Goal: Register for event/course

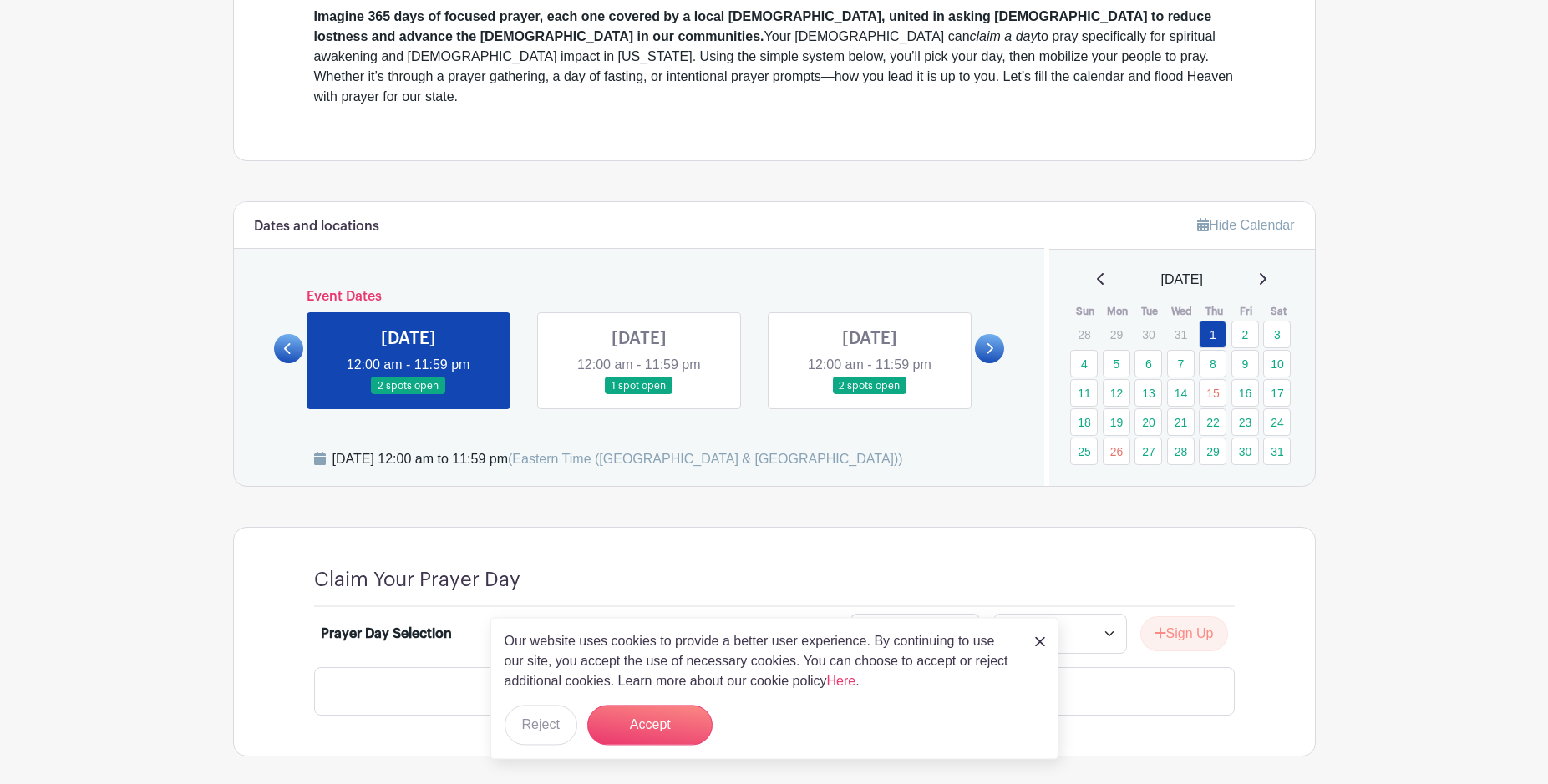
scroll to position [681, 0]
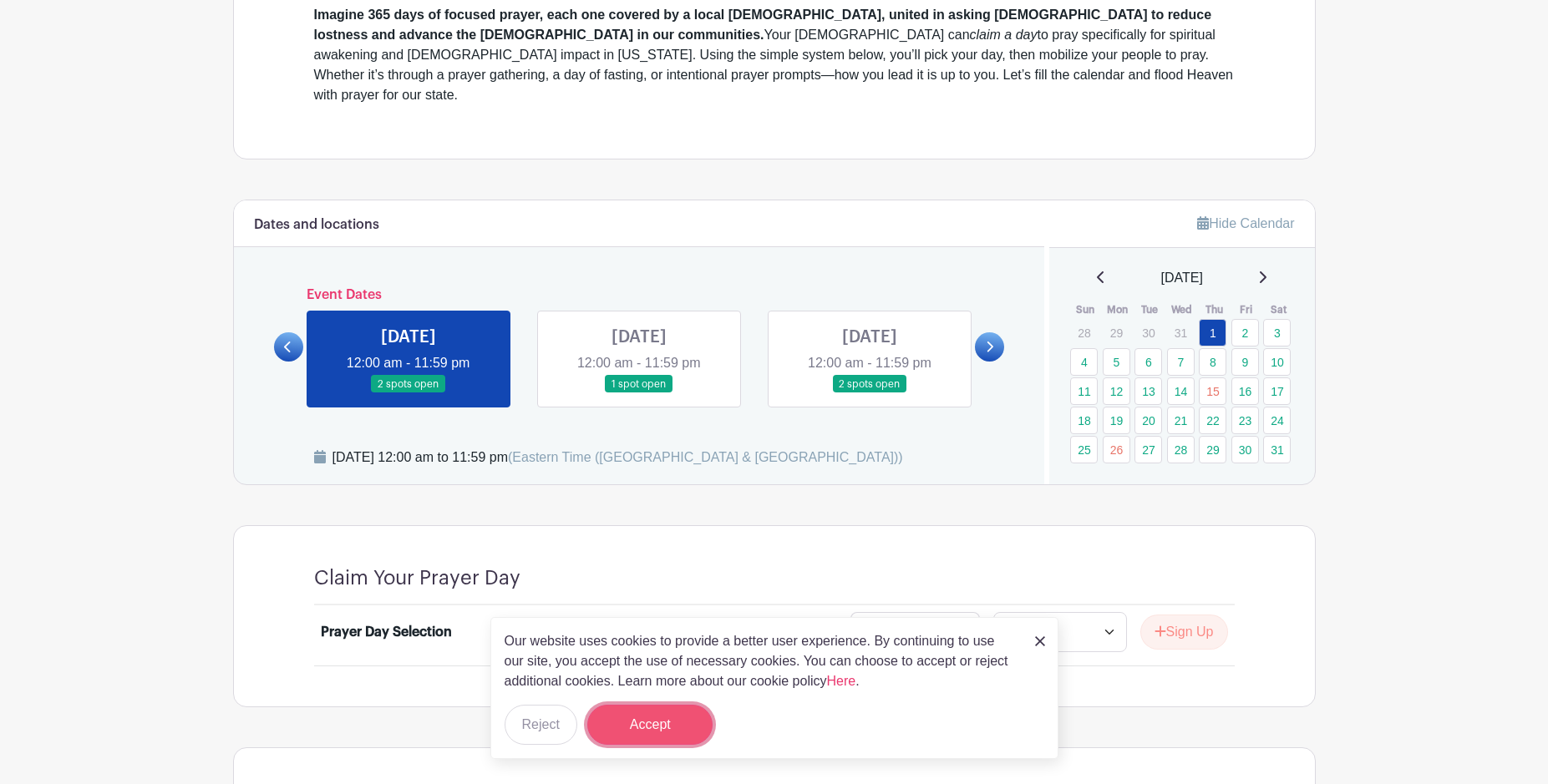
click at [649, 722] on button "Accept" at bounding box center [650, 725] width 125 height 40
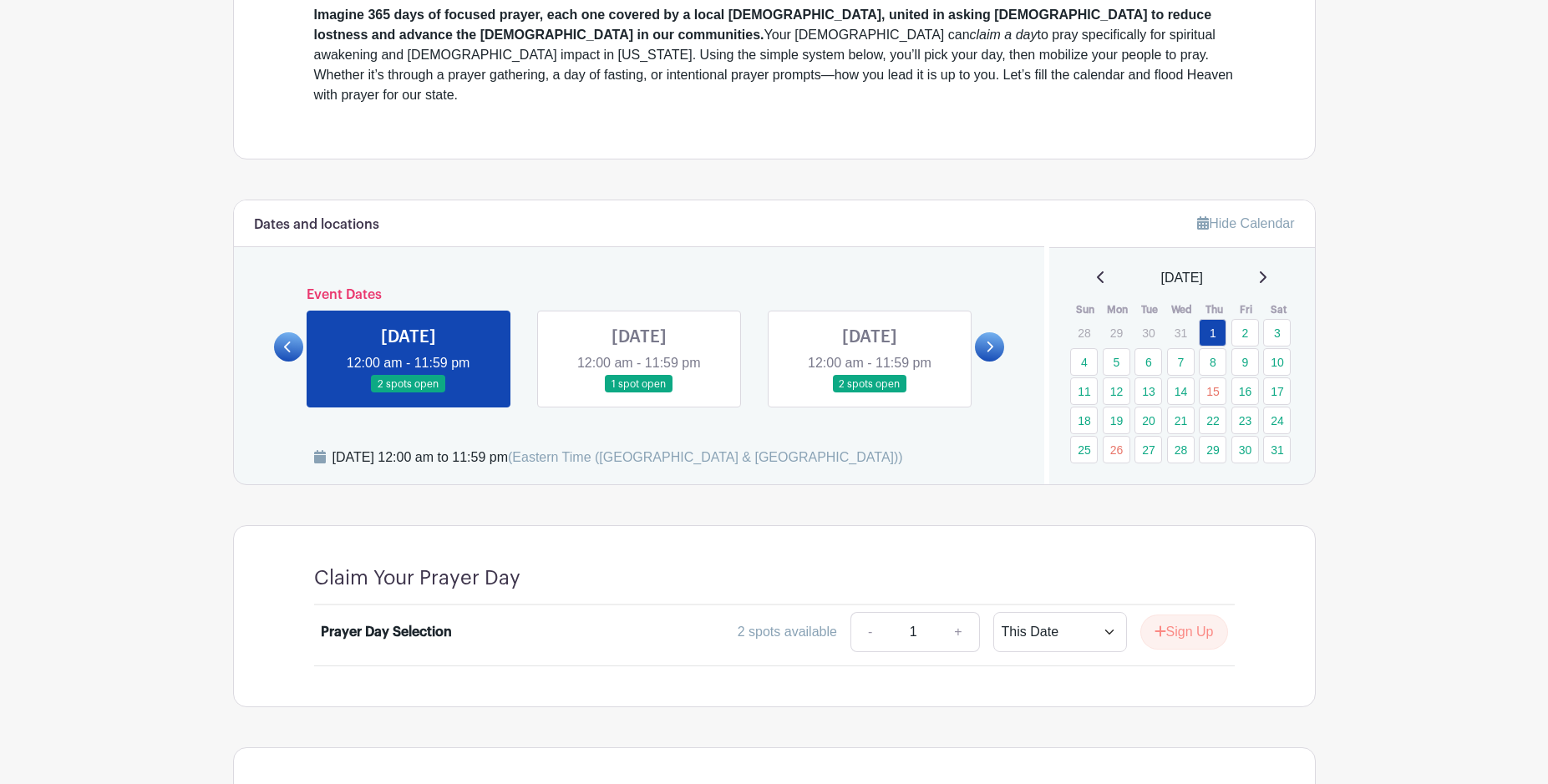
click at [1266, 271] on icon at bounding box center [1262, 277] width 8 height 14
click at [1184, 407] on link "25" at bounding box center [1181, 420] width 28 height 28
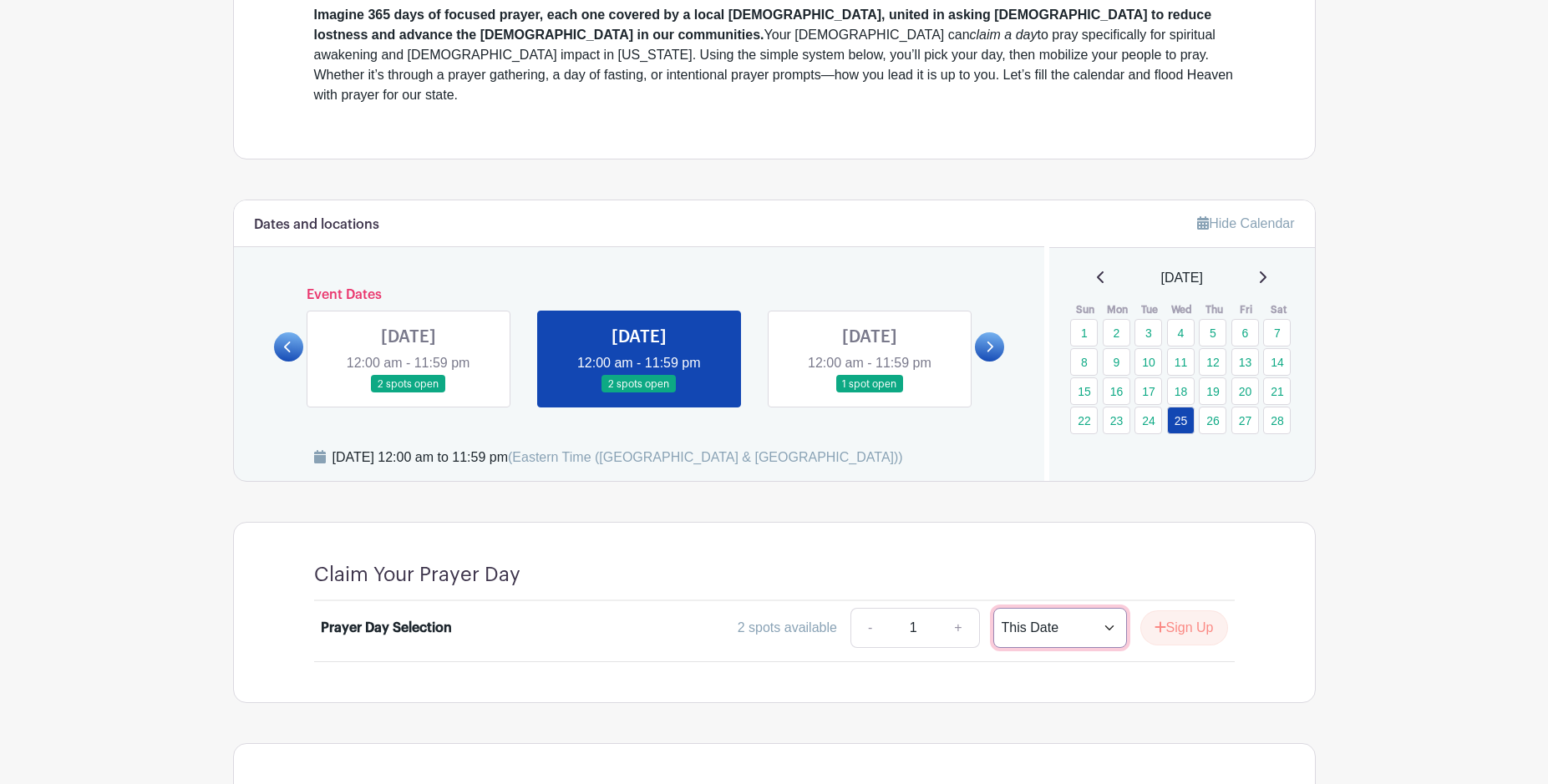
click option "This Date" at bounding box center [0, 0] width 0 height 0
click at [1199, 610] on button "Sign Up" at bounding box center [1184, 628] width 88 height 35
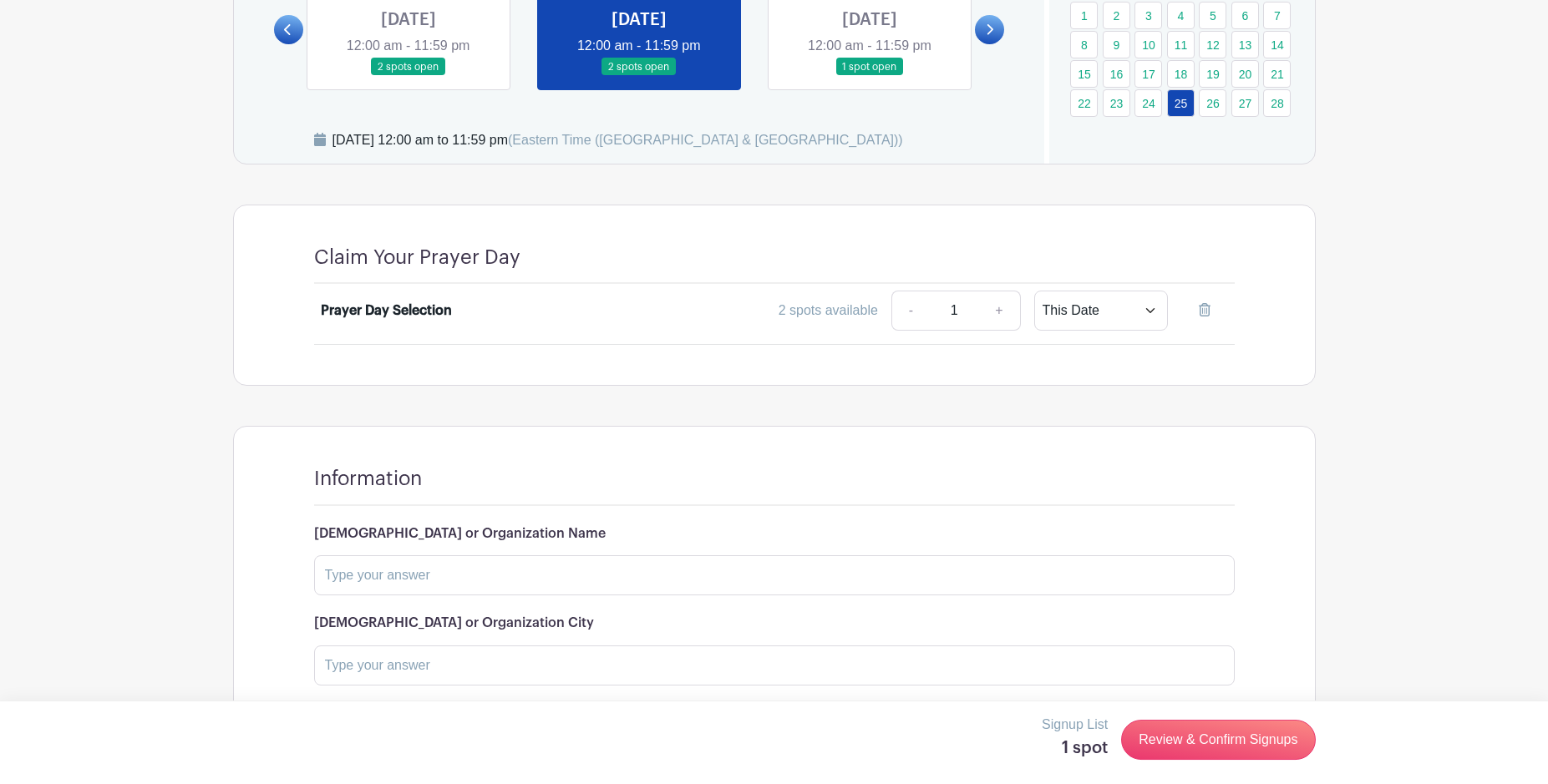
scroll to position [1017, 0]
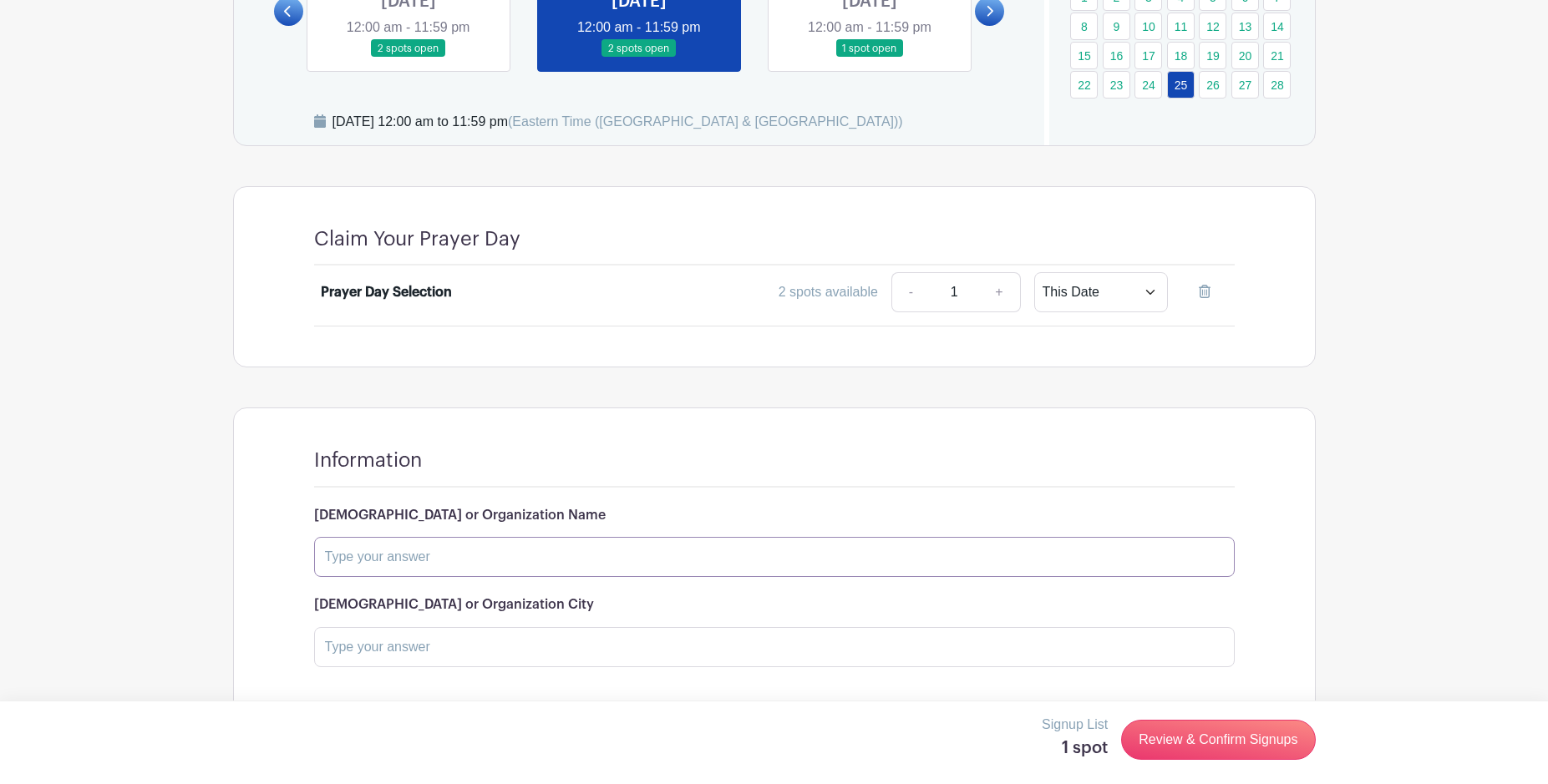
click at [378, 537] on input "text" at bounding box center [774, 557] width 921 height 40
type input "[DEMOGRAPHIC_DATA]"
drag, startPoint x: 360, startPoint y: 589, endPoint x: 356, endPoint y: 604, distance: 15.5
click at [357, 627] on input "text" at bounding box center [774, 647] width 921 height 40
type input "Monroe"
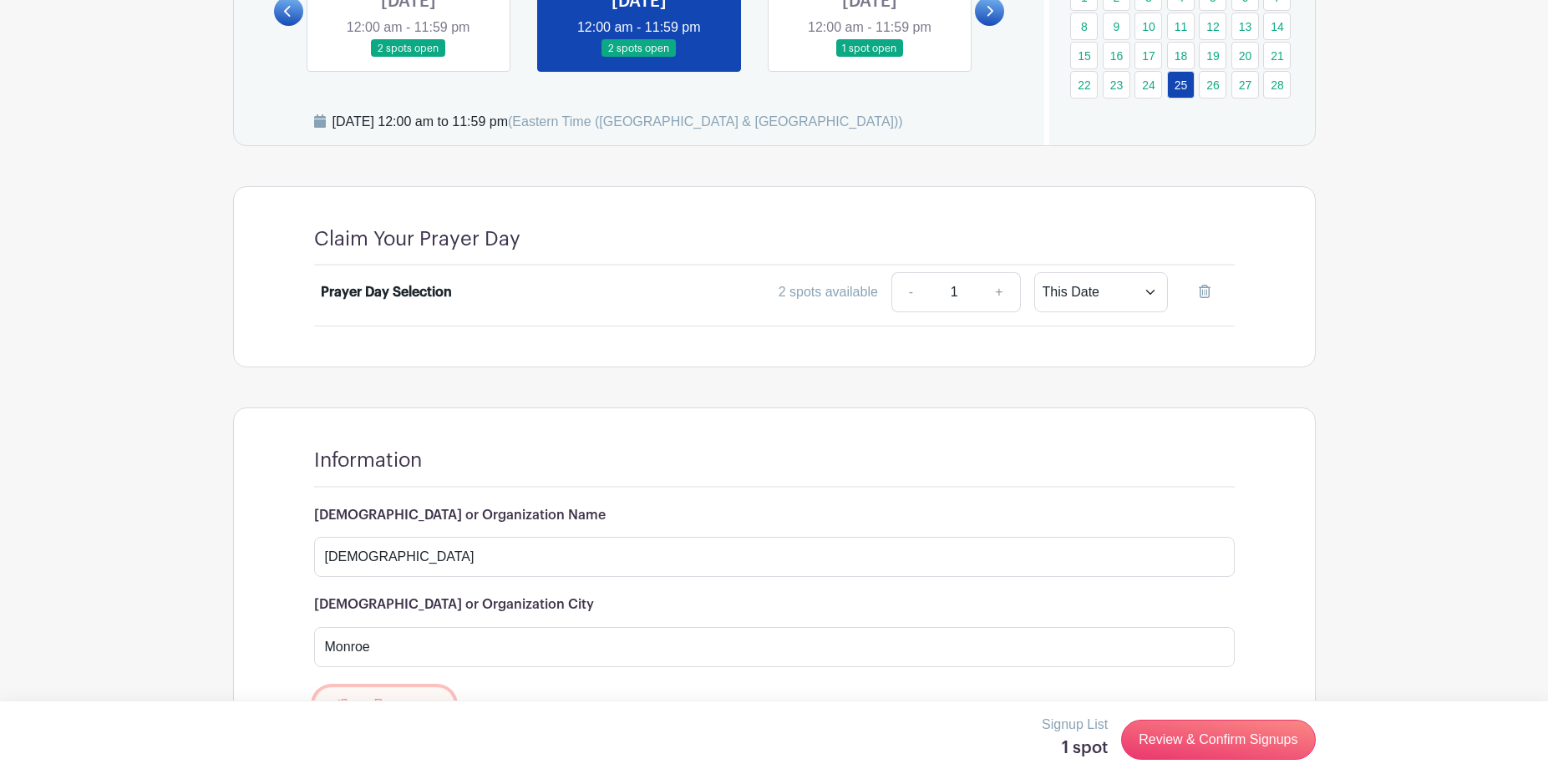
click at [427, 688] on button "Save Responses" at bounding box center [385, 705] width 141 height 35
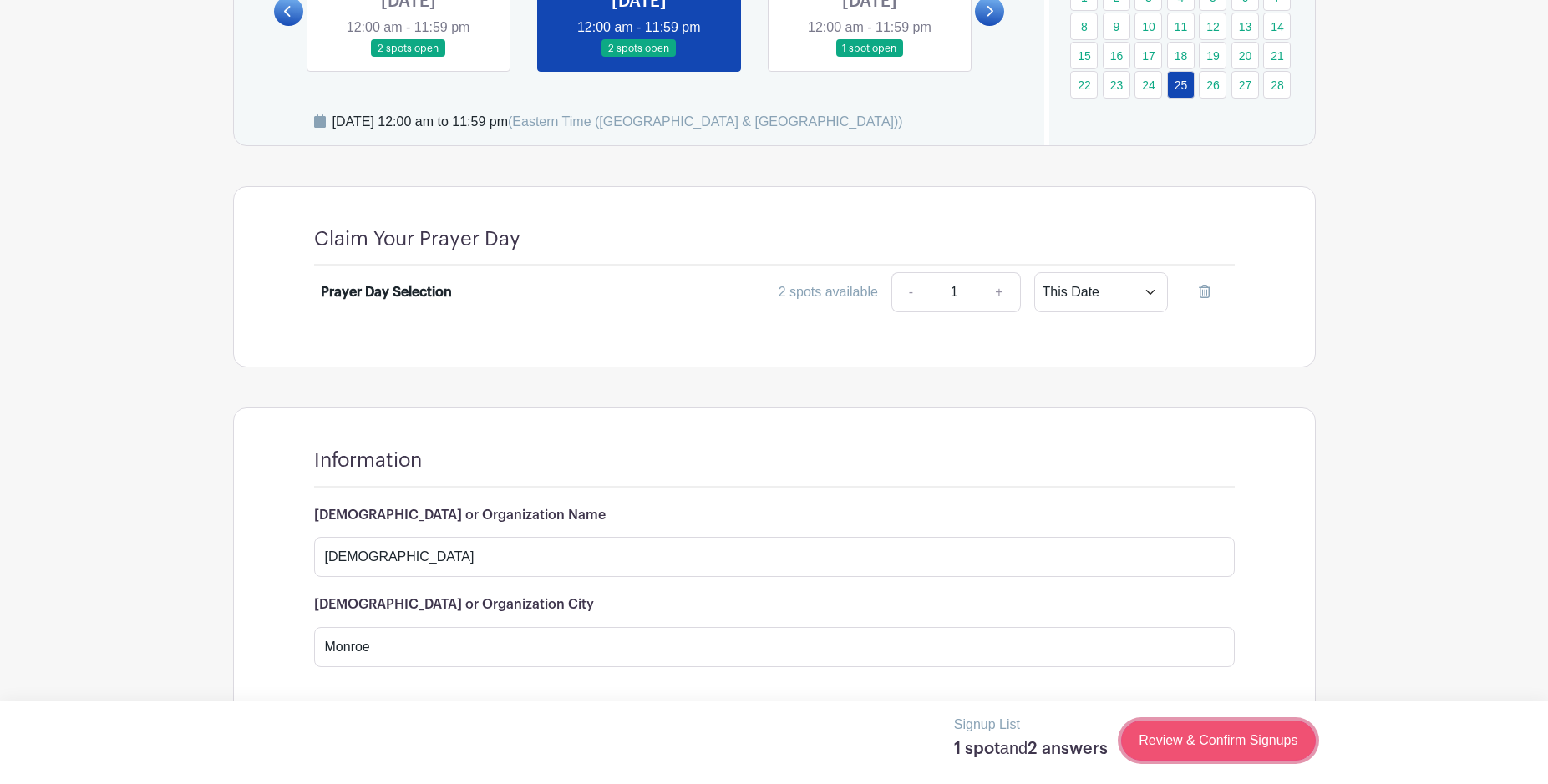
click at [1208, 740] on link "Review & Confirm Signups" at bounding box center [1217, 741] width 194 height 40
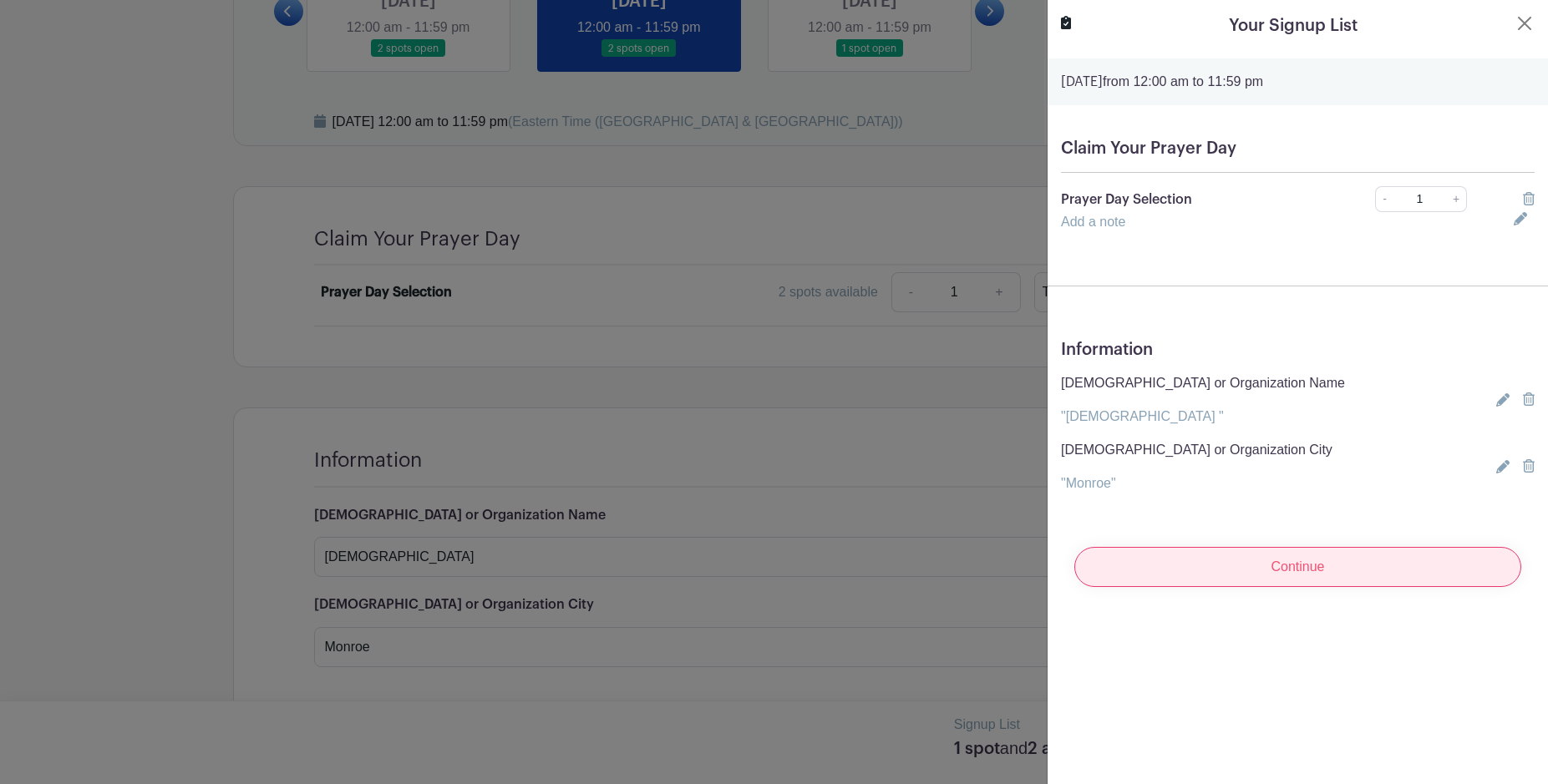
click at [1291, 576] on input "Continue" at bounding box center [1297, 567] width 447 height 40
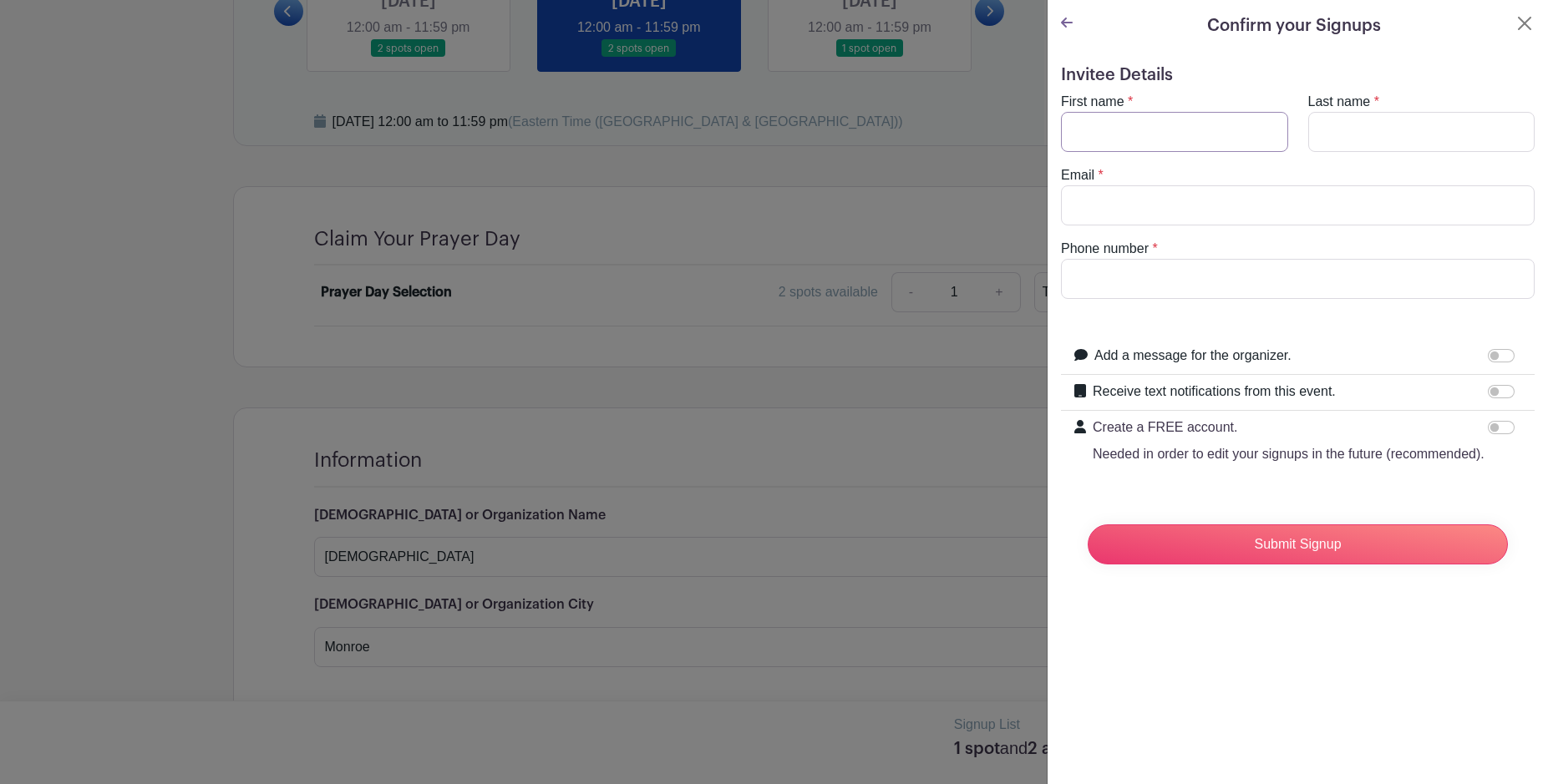
click at [1097, 118] on input "First name" at bounding box center [1173, 132] width 227 height 40
type input "[PERSON_NAME]"
type input "Moon"
type input "[EMAIL_ADDRESS][DOMAIN_NAME]"
type input "6786872113"
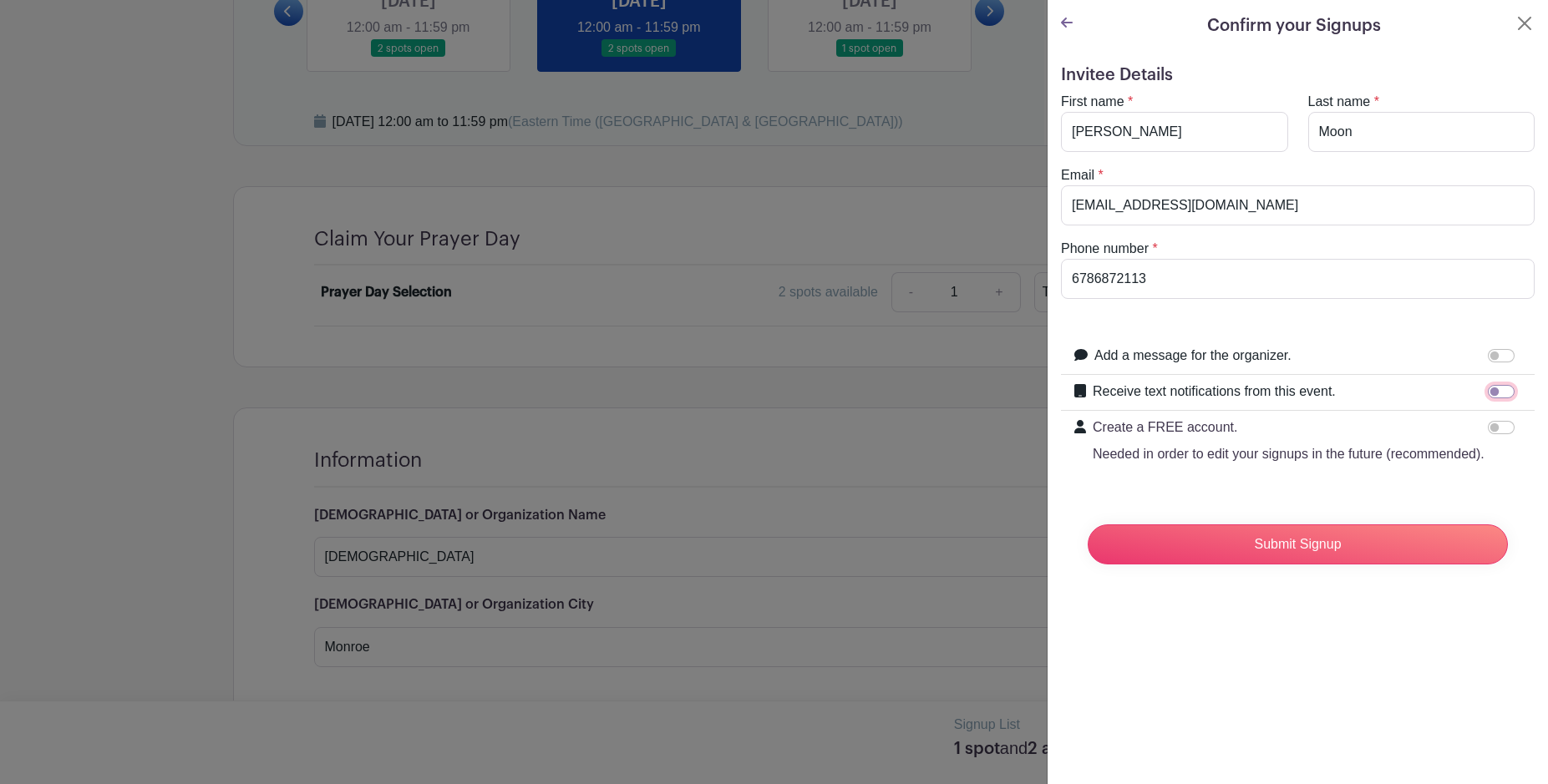
click at [1499, 392] on input "Receive text notifications from this event." at bounding box center [1500, 391] width 27 height 14
checkbox input "true"
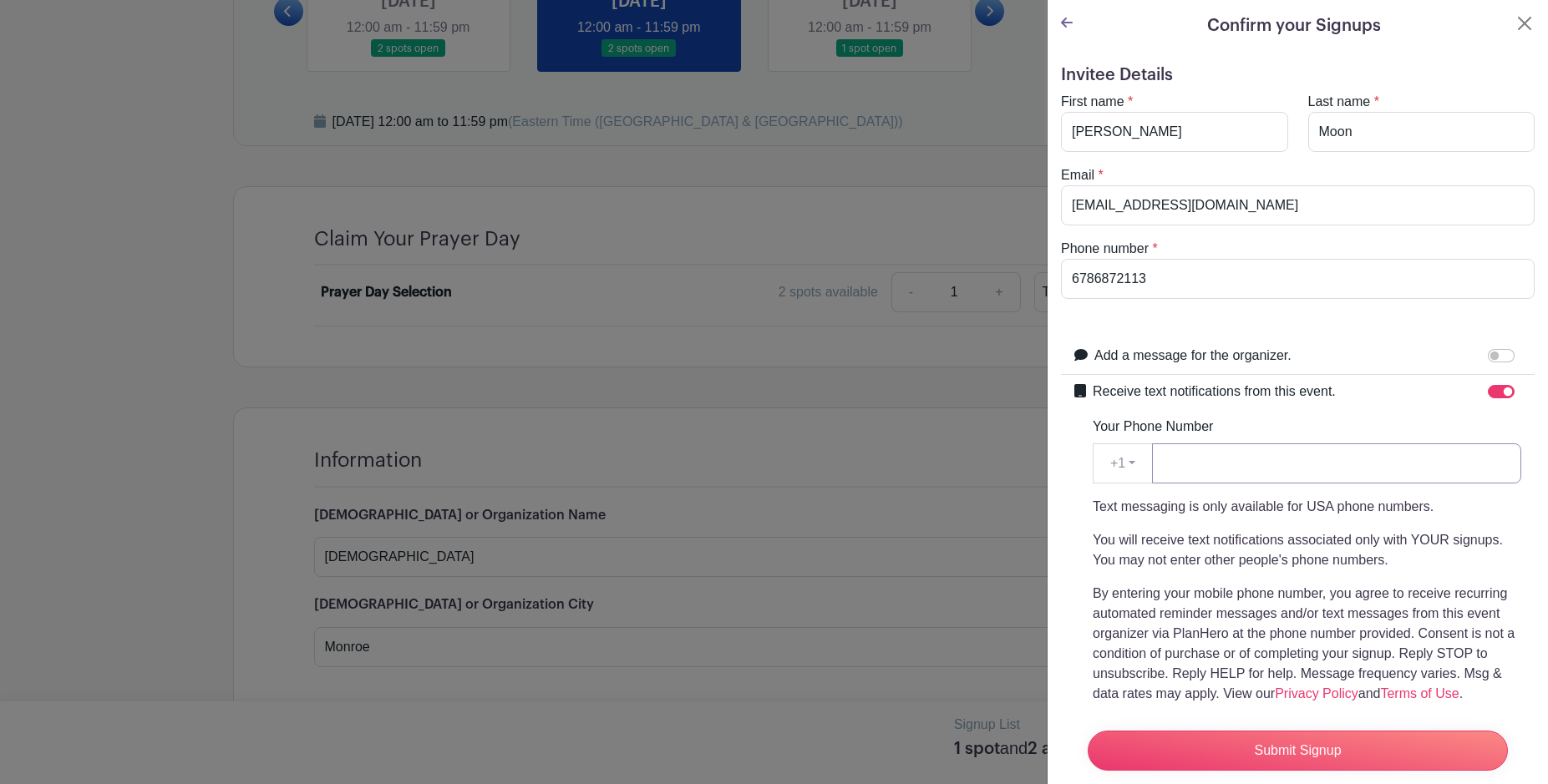
click at [1182, 470] on input "Your Phone Number" at bounding box center [1337, 464] width 369 height 40
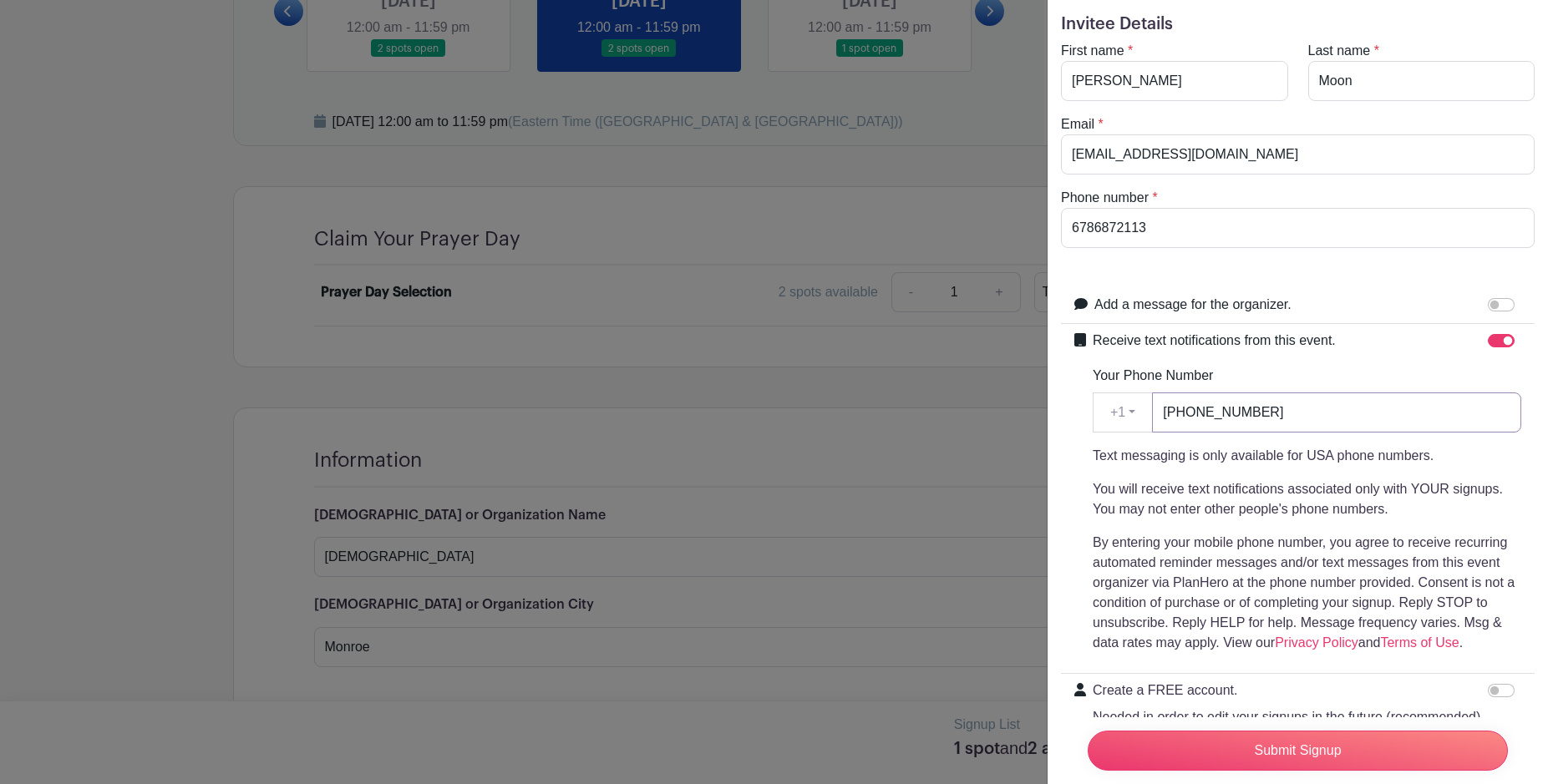
scroll to position [134, 0]
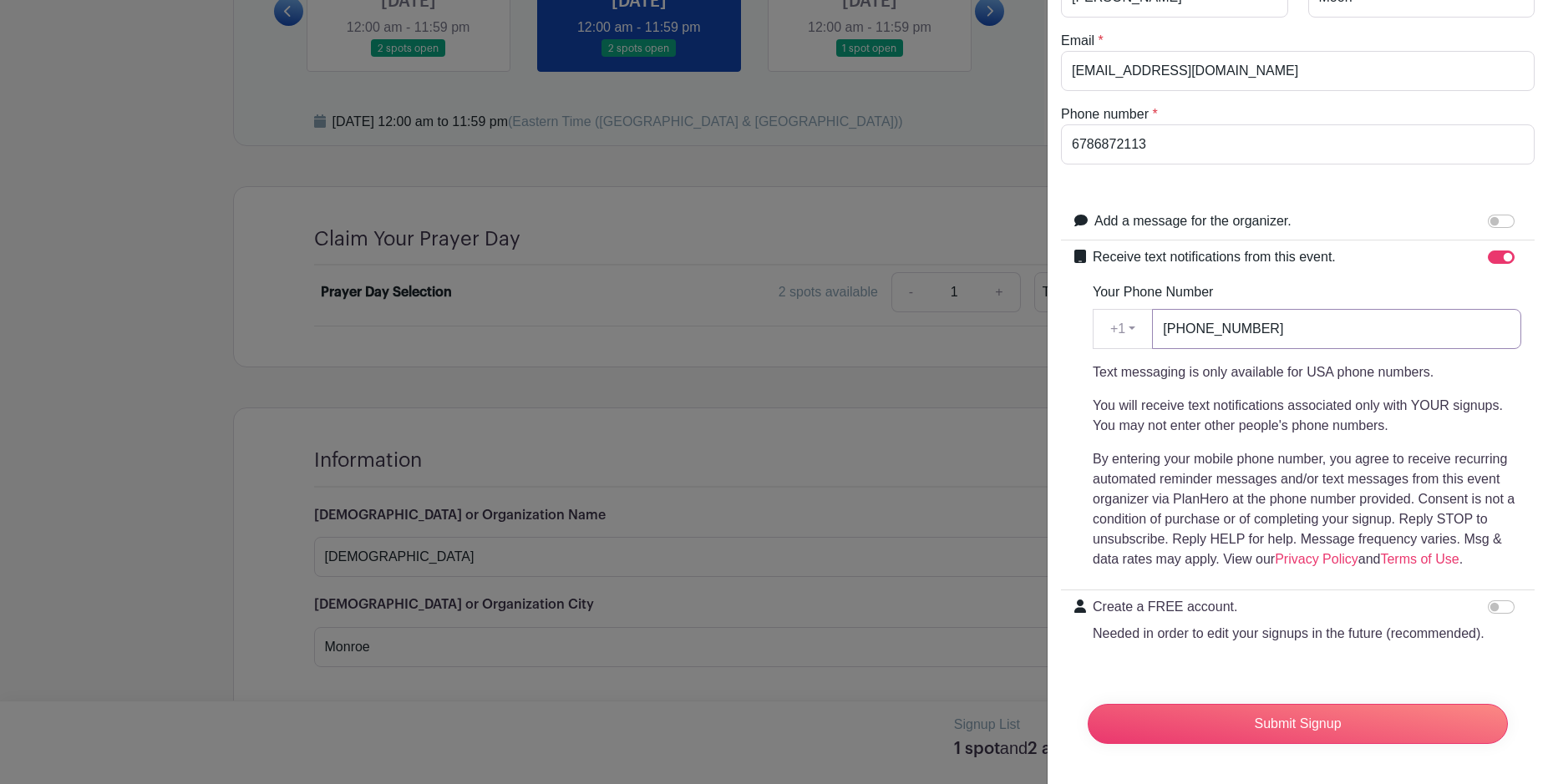
type input "[PHONE_NUMBER]"
click at [1507, 609] on input "Create a FREE account. Needed in order to edit your signups in the future (reco…" at bounding box center [1500, 607] width 27 height 14
checkbox input "true"
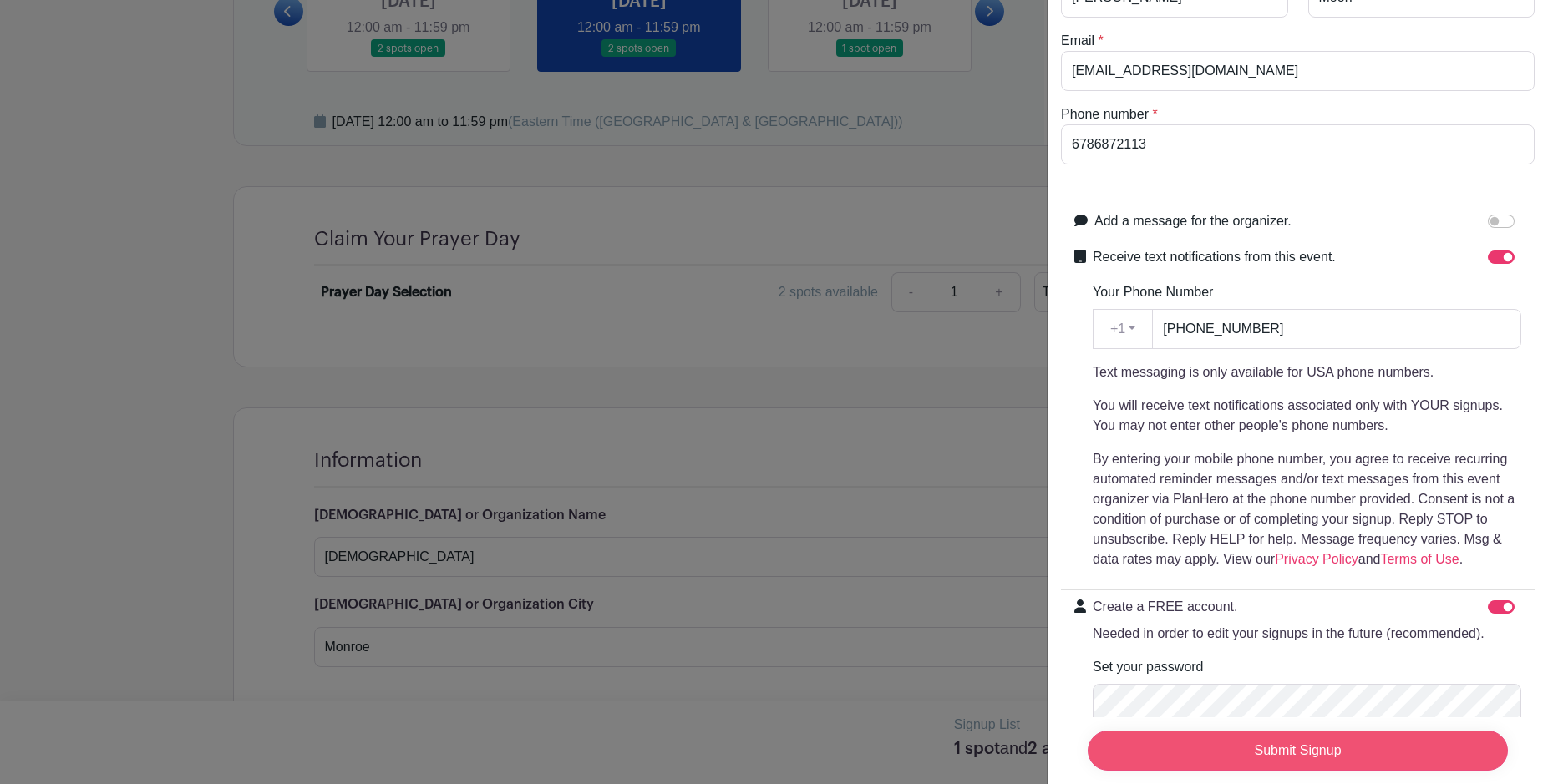
click at [1257, 755] on input "Submit Signup" at bounding box center [1298, 751] width 421 height 40
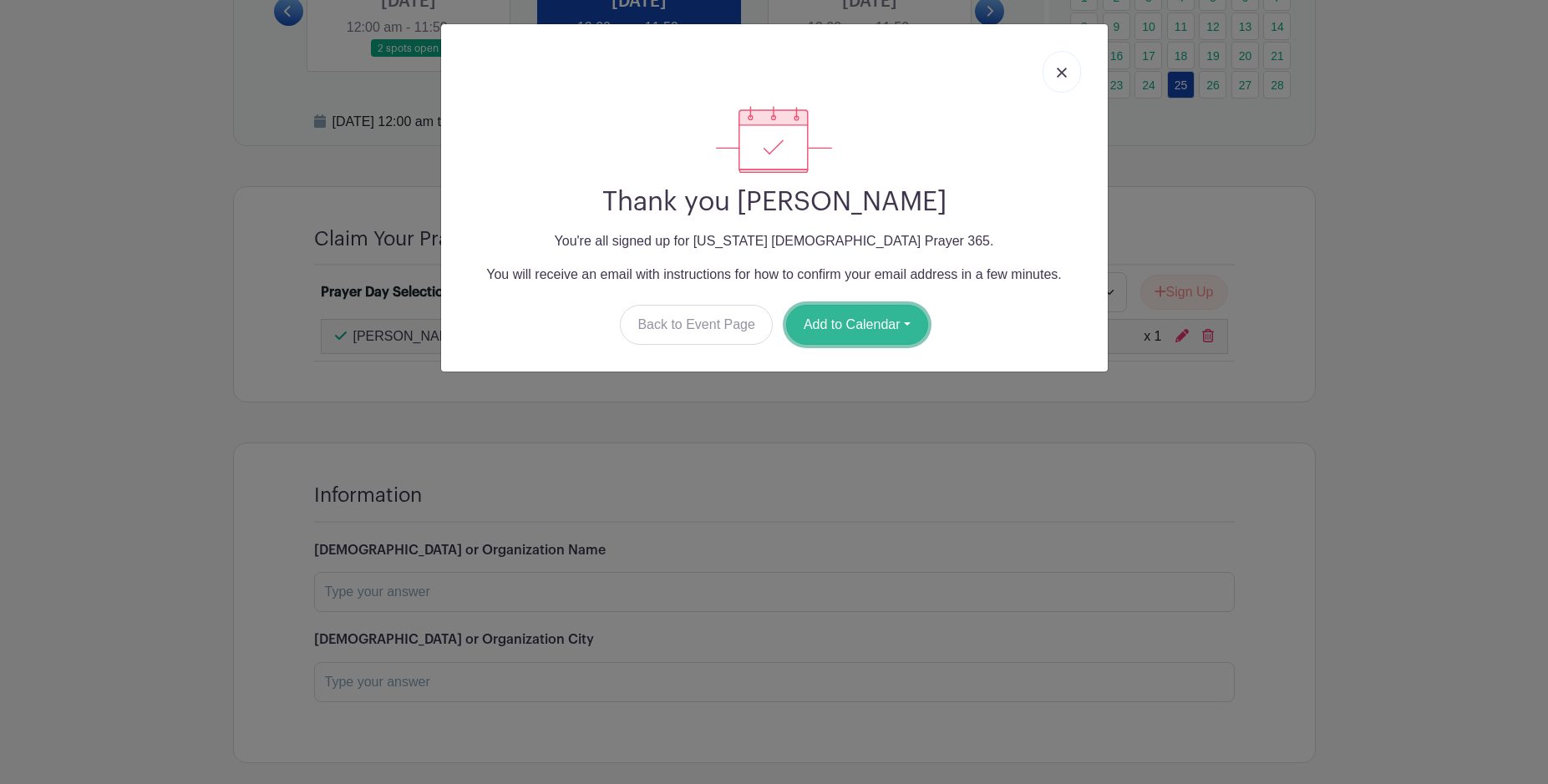
click at [859, 321] on button "Add to Calendar" at bounding box center [857, 325] width 142 height 40
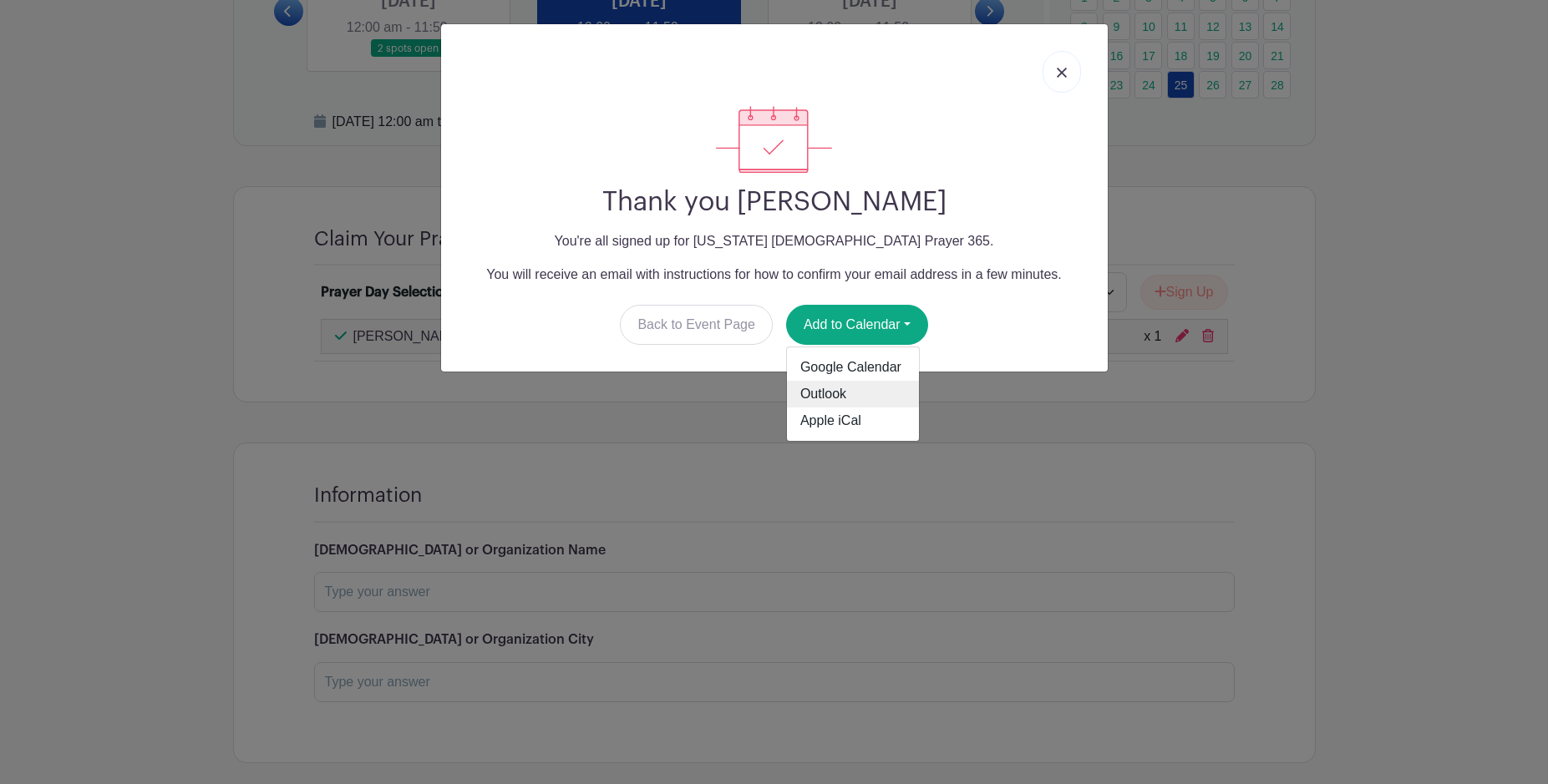
click at [829, 394] on link "Outlook" at bounding box center [853, 394] width 132 height 27
click at [1450, 234] on div "Thank you [PERSON_NAME] You're all signed up for [US_STATE] [DEMOGRAPHIC_DATA] …" at bounding box center [774, 392] width 1548 height 784
